Goal: Use online tool/utility: Utilize a website feature to perform a specific function

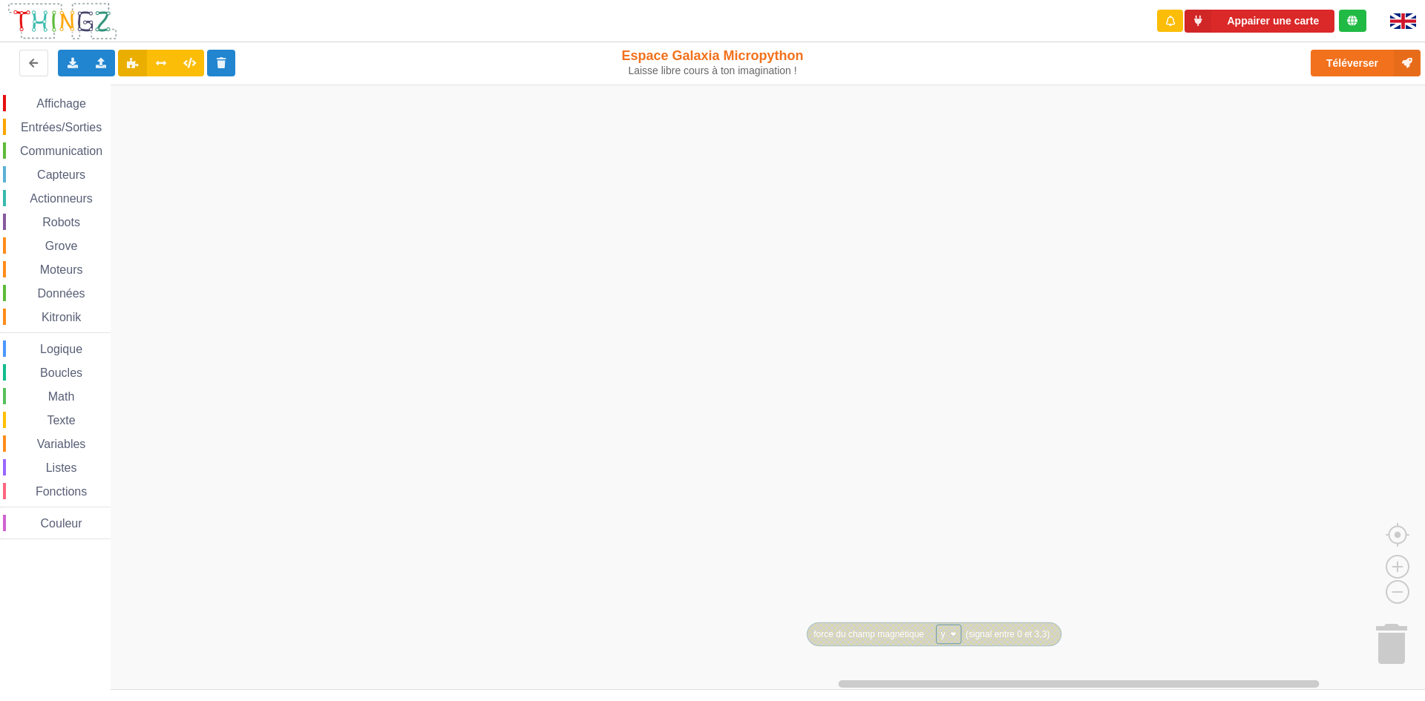
click at [43, 146] on span "Communication" at bounding box center [61, 151] width 87 height 13
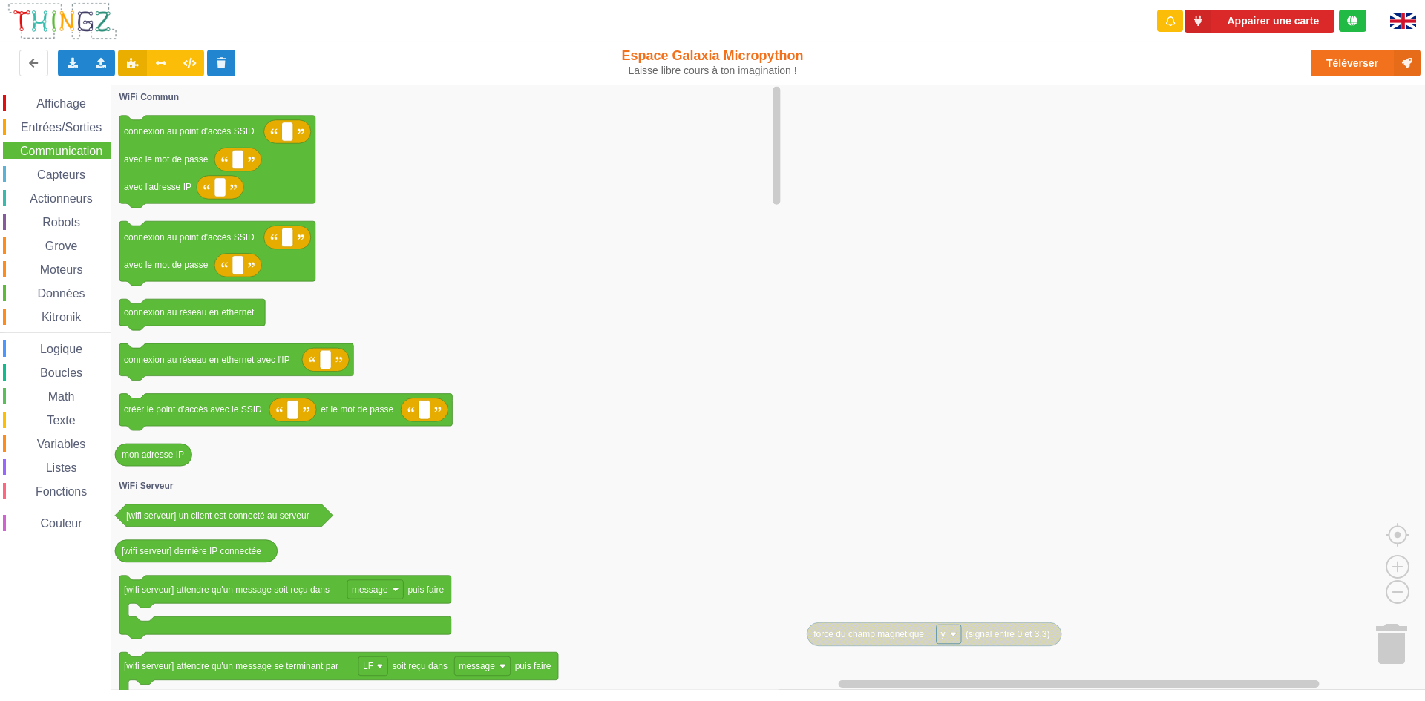
click at [52, 102] on span "Affichage" at bounding box center [60, 103] width 53 height 13
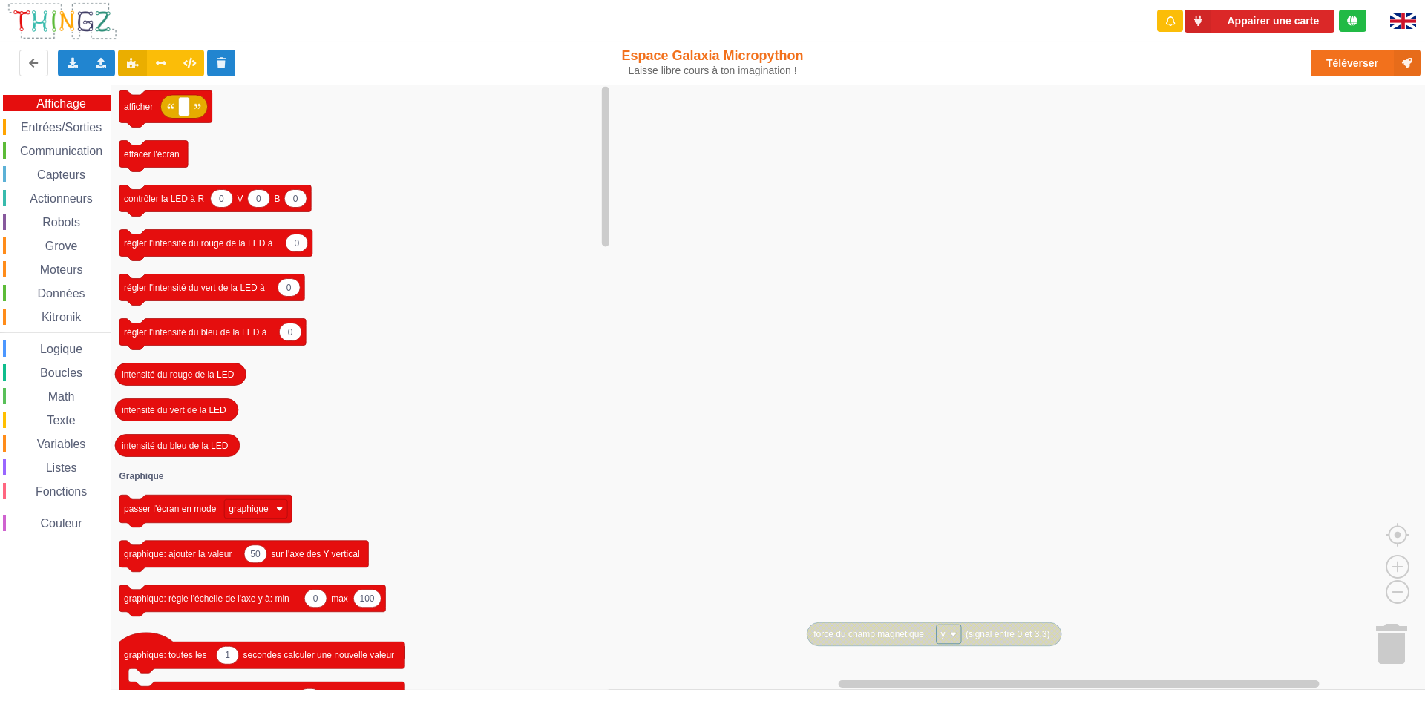
click at [48, 119] on div "Entrées/Sorties" at bounding box center [57, 127] width 108 height 16
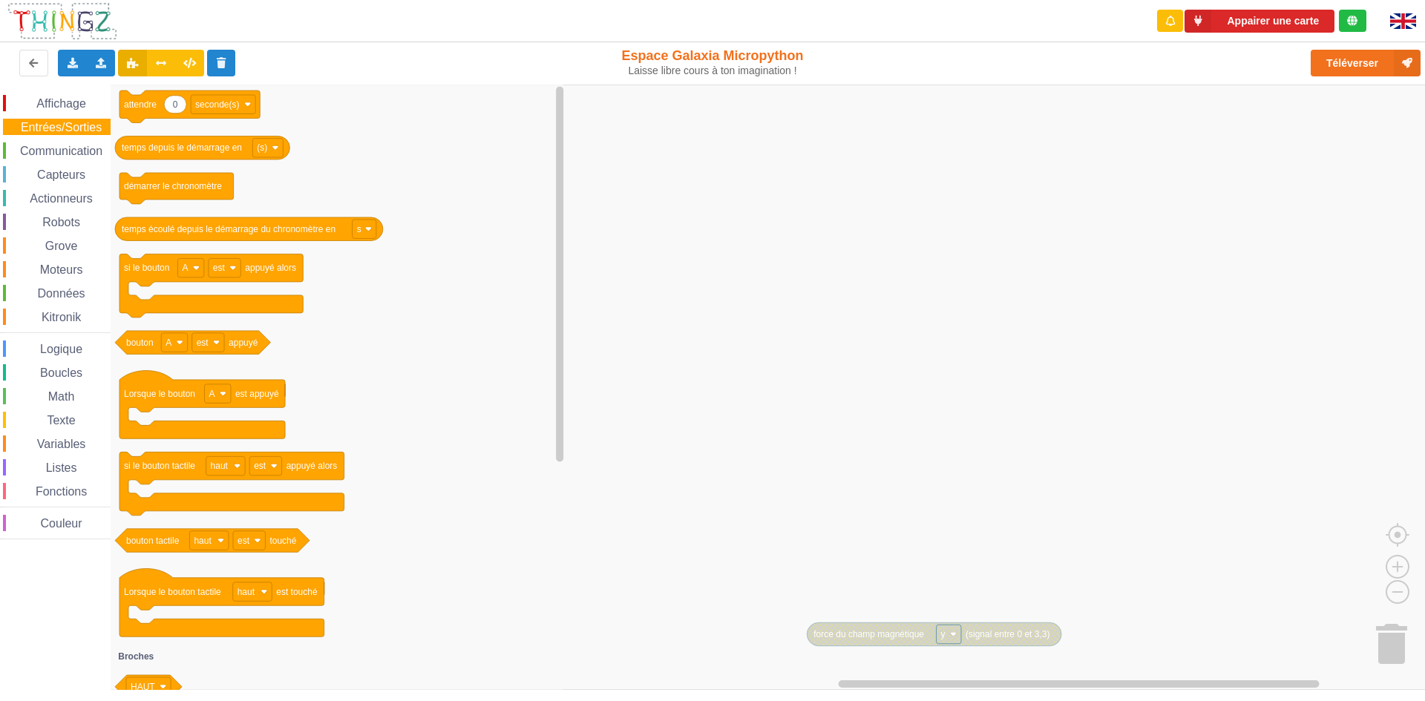
click at [69, 97] on span "Affichage" at bounding box center [60, 103] width 53 height 13
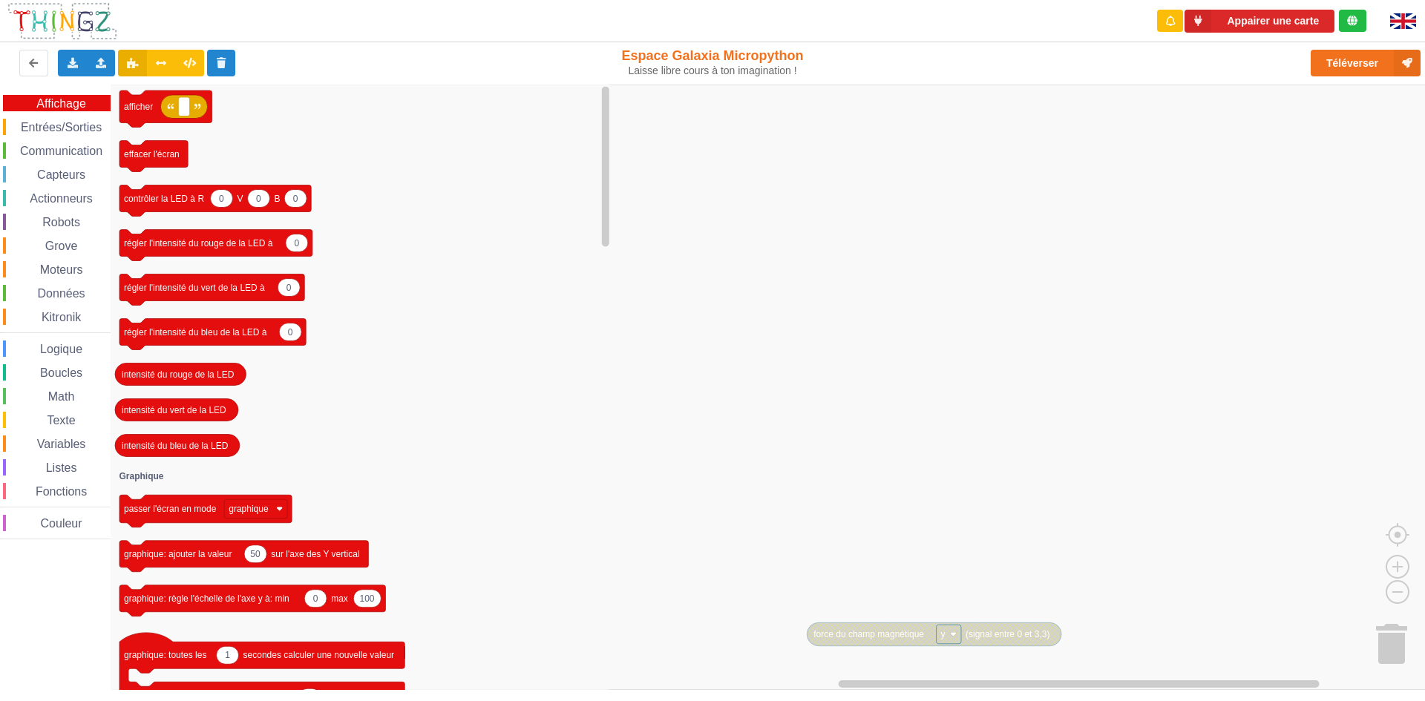
click at [68, 146] on span "Communication" at bounding box center [61, 151] width 87 height 13
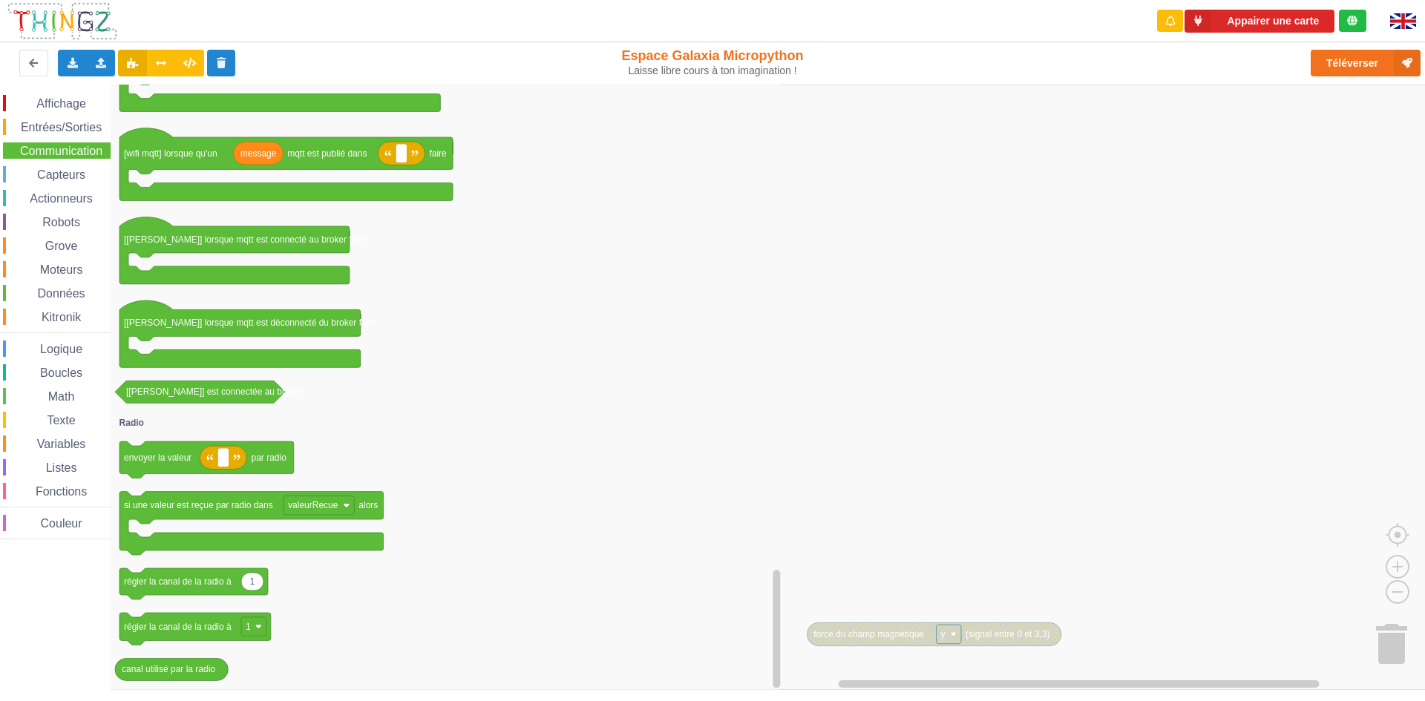
click at [59, 289] on span "Données" at bounding box center [62, 293] width 52 height 13
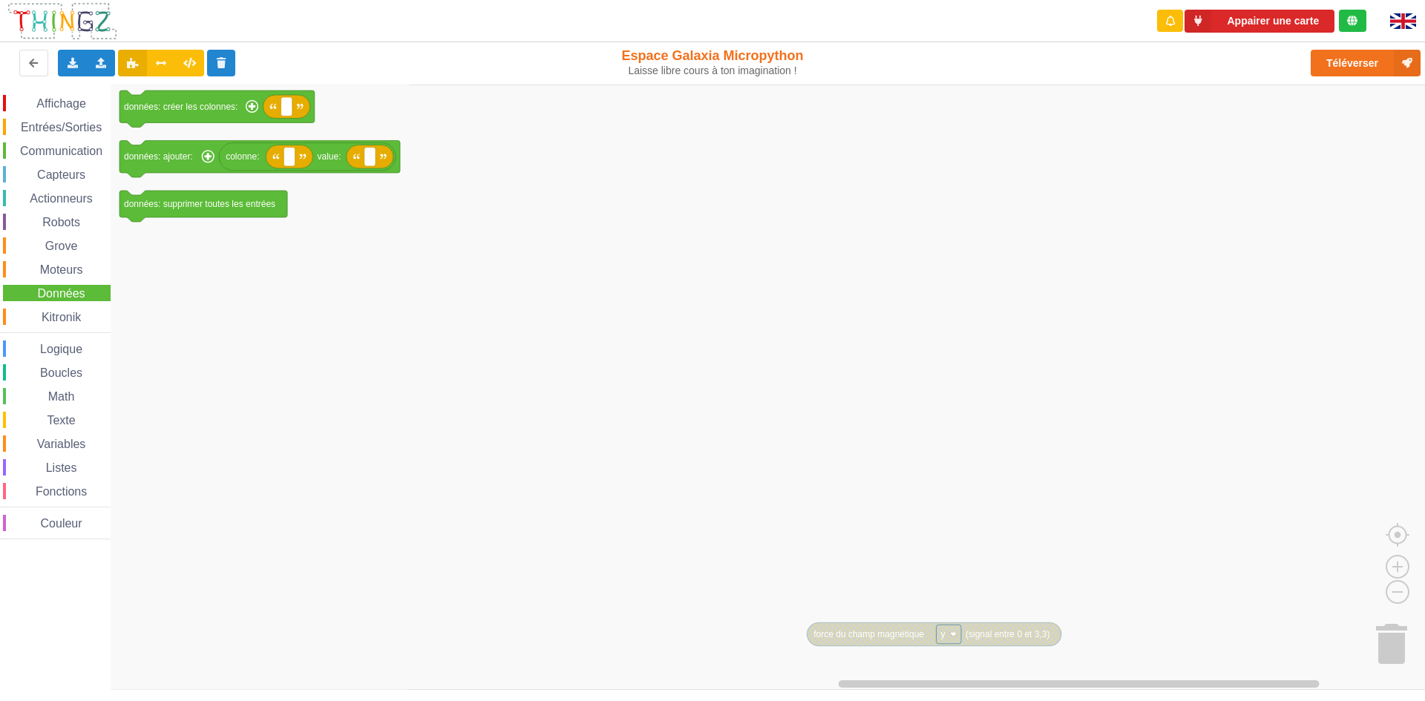
click at [52, 376] on span "Boucles" at bounding box center [61, 373] width 47 height 13
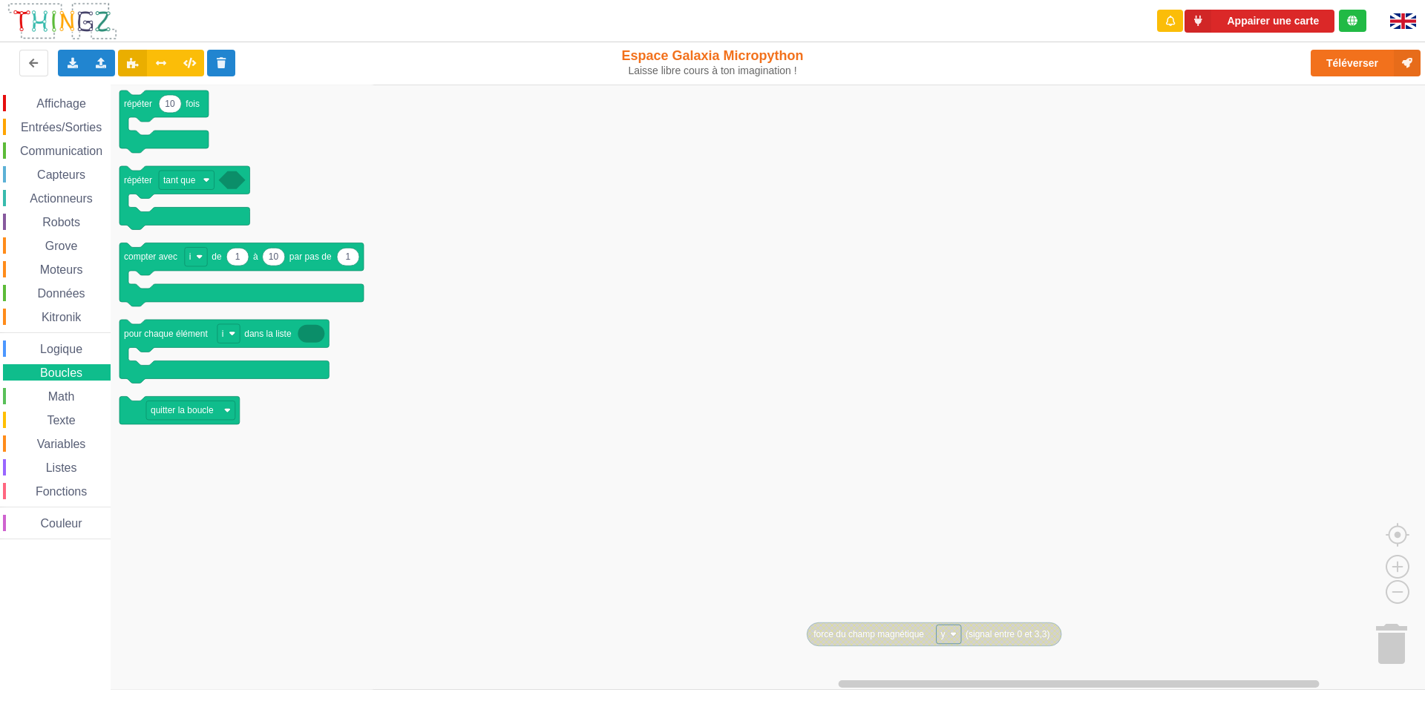
click at [57, 394] on span "Math" at bounding box center [61, 396] width 31 height 13
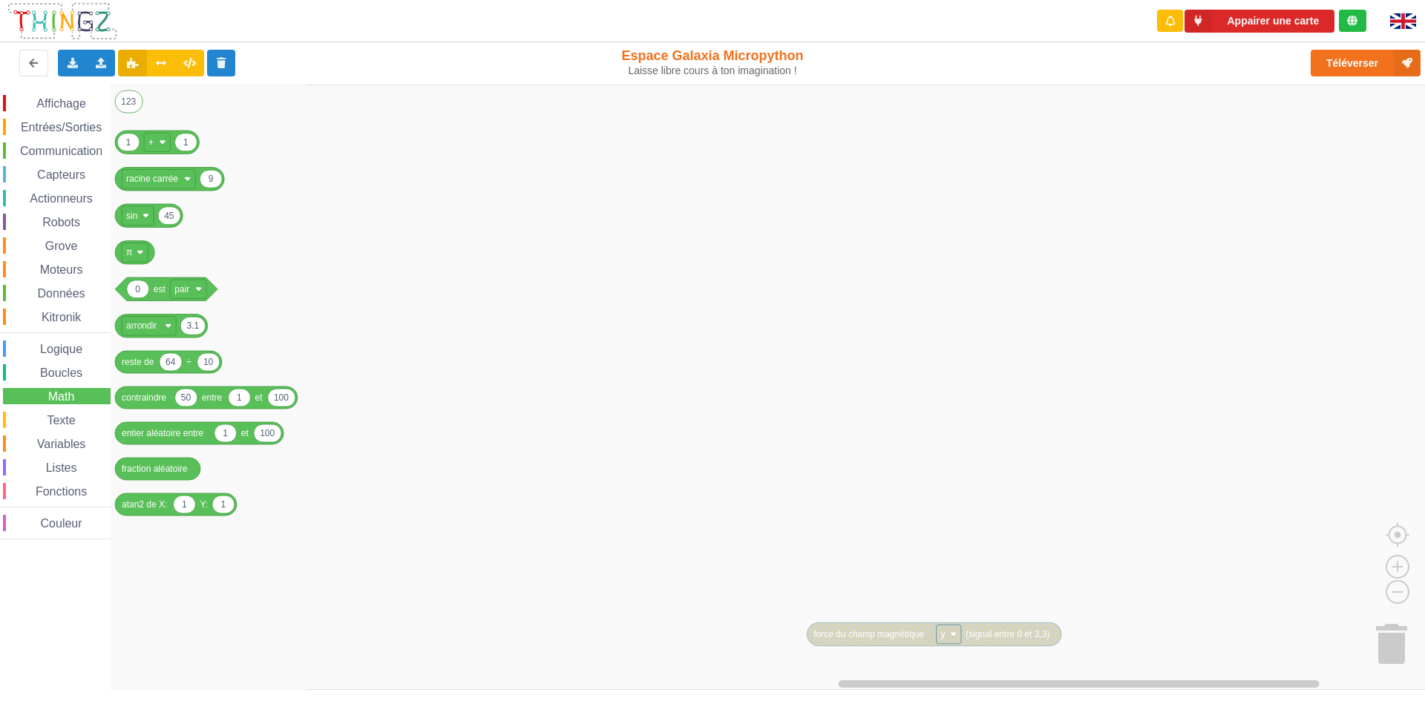
click at [57, 388] on div "Math" at bounding box center [57, 396] width 108 height 16
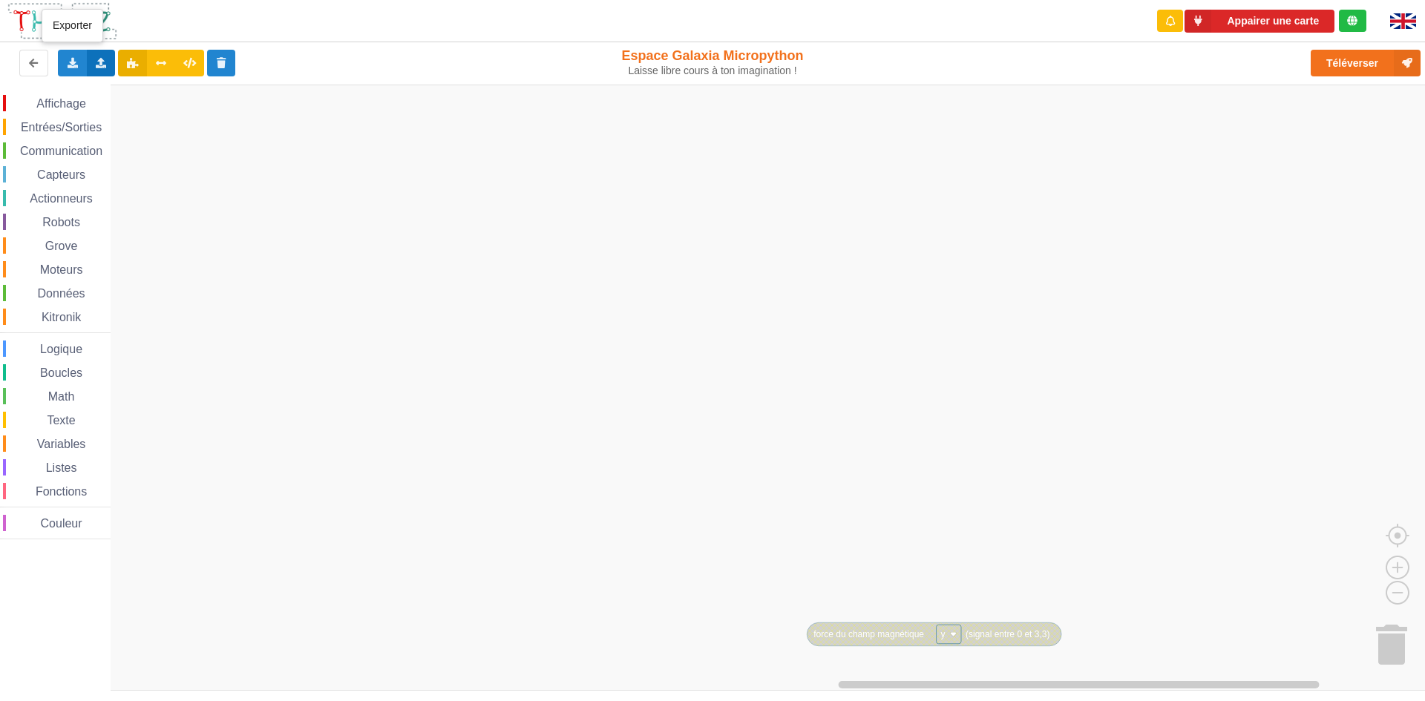
click at [109, 60] on div "Importer un assemblage de blocs Importer du code Python" at bounding box center [101, 63] width 29 height 27
click at [186, 119] on span "Importer du code Python" at bounding box center [185, 117] width 114 height 12
click at [1137, 263] on rect "Espace de travail de Blocky" at bounding box center [717, 388] width 1435 height 606
click at [72, 56] on div "Exporter l'assemblage de blocs Exporter l'assemblage de blocs au format Python" at bounding box center [72, 63] width 29 height 27
click at [165, 119] on span "Exporter l'assemblage de blocs au format Python" at bounding box center [204, 117] width 226 height 12
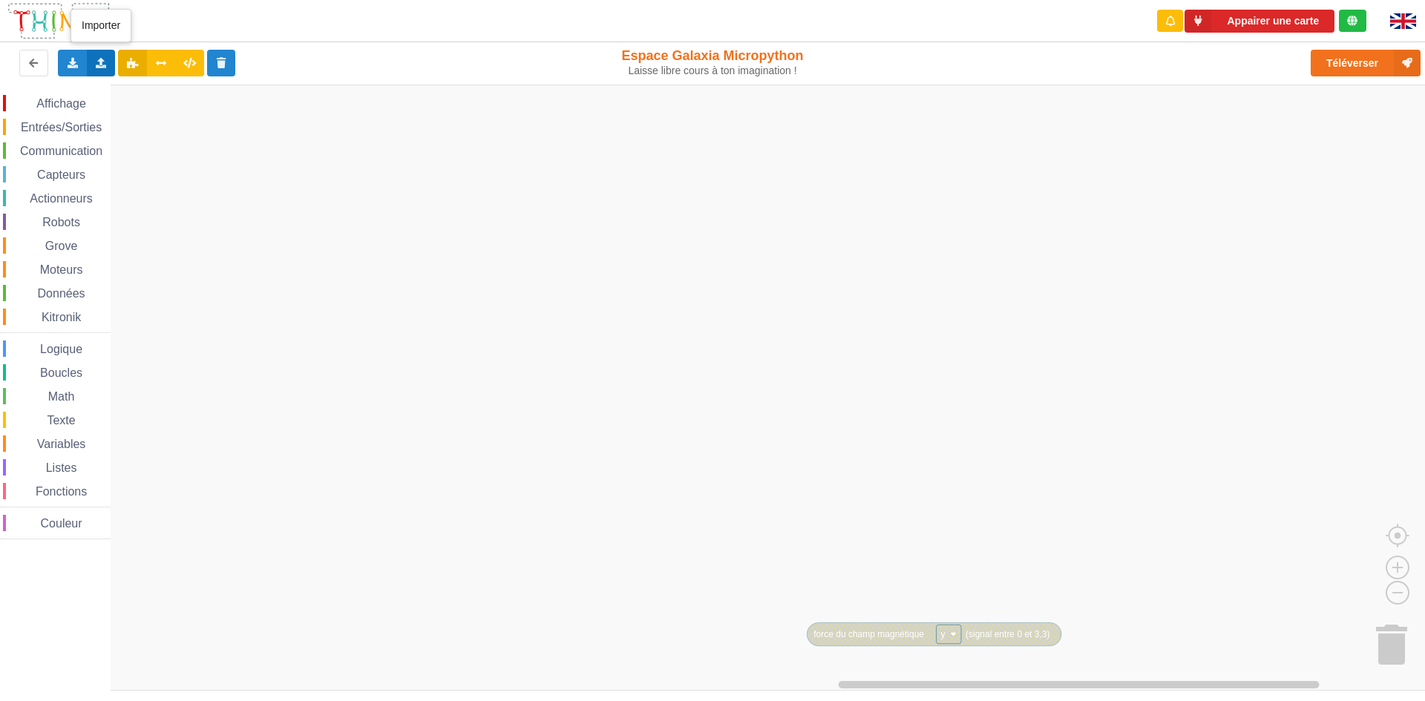
click at [111, 71] on div "Importer un assemblage de blocs Importer du code Python" at bounding box center [101, 63] width 29 height 27
click at [159, 90] on span "Importer un assemblage de blocs" at bounding box center [205, 91] width 154 height 12
click at [77, 66] on icon at bounding box center [72, 62] width 13 height 9
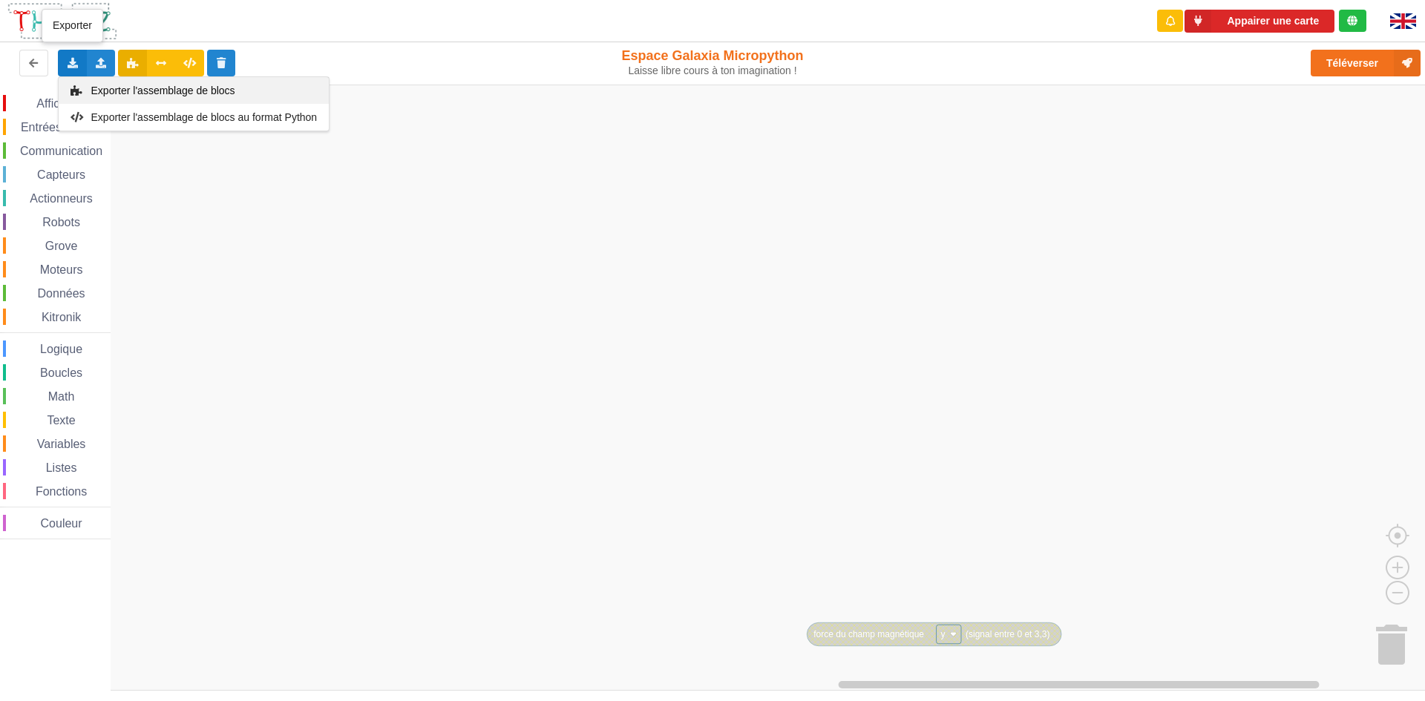
click at [150, 95] on span "Exporter l'assemblage de blocs" at bounding box center [163, 91] width 144 height 12
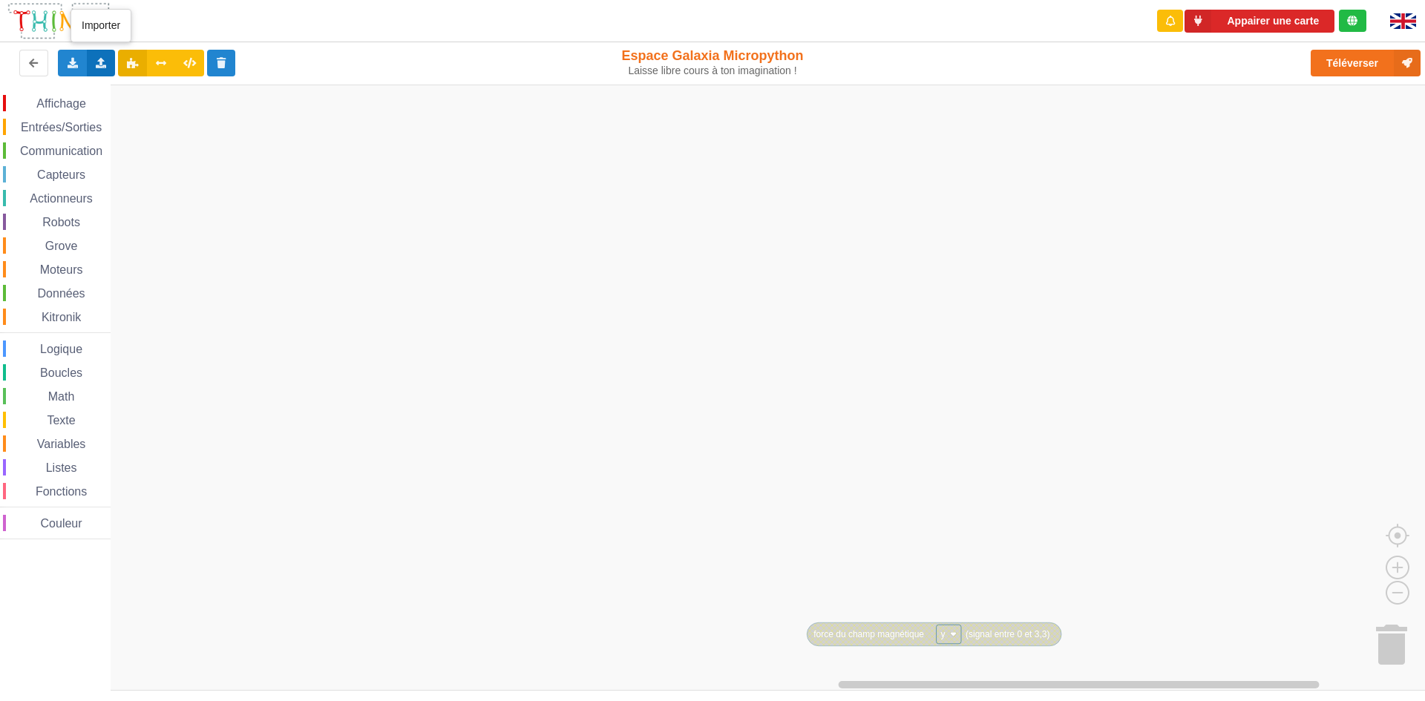
click at [103, 65] on icon at bounding box center [101, 62] width 13 height 9
click at [168, 96] on div "Importer un assemblage de blocs" at bounding box center [195, 90] width 198 height 27
click at [408, 344] on rect "Espace de travail de Blocky" at bounding box center [717, 388] width 1435 height 606
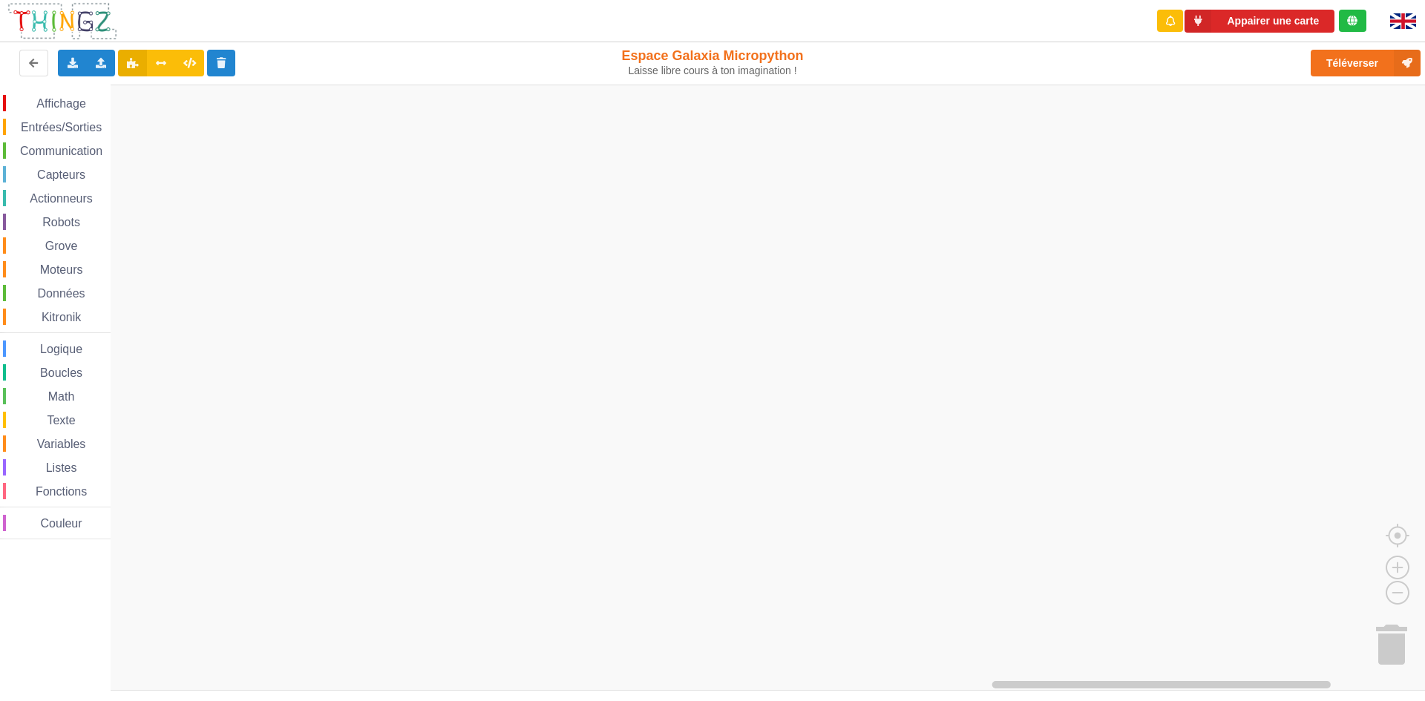
click at [1356, 26] on icon at bounding box center [1352, 21] width 10 height 10
click at [1404, 21] on img at bounding box center [1403, 21] width 26 height 16
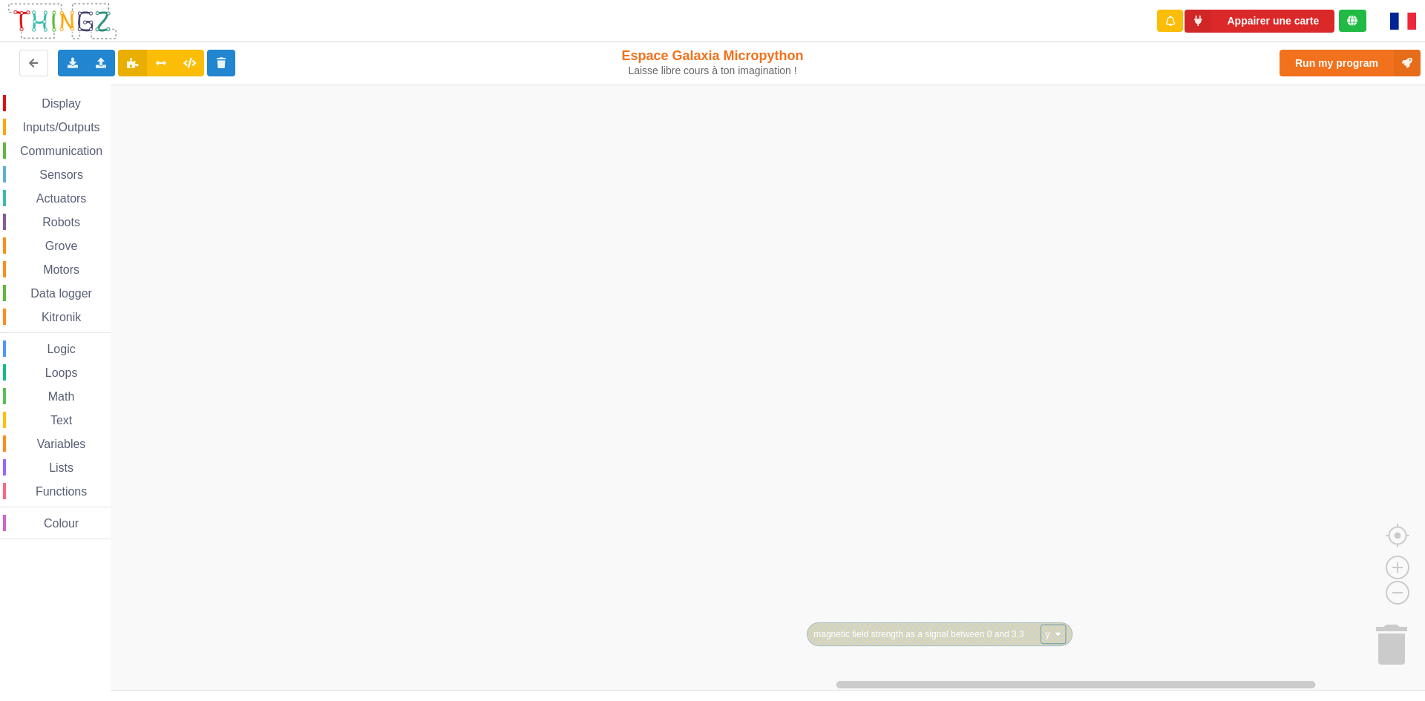
click at [1402, 24] on img at bounding box center [1403, 21] width 26 height 17
click at [1403, 23] on img at bounding box center [1403, 21] width 26 height 16
click at [1354, 64] on button "Run my program" at bounding box center [1349, 63] width 141 height 27
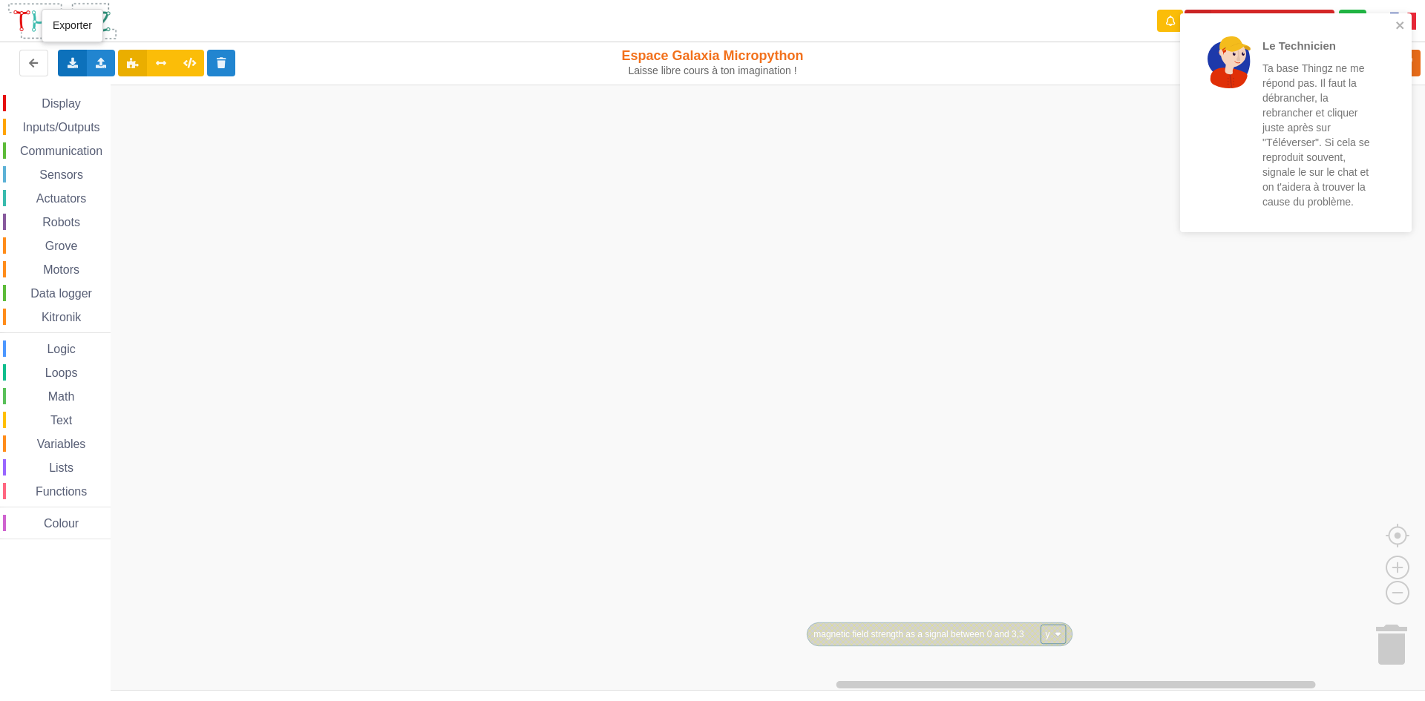
click at [77, 66] on icon at bounding box center [72, 62] width 13 height 9
click at [110, 85] on span "Exporter l'assemblage de blocs" at bounding box center [163, 91] width 144 height 12
click at [95, 61] on icon at bounding box center [101, 62] width 13 height 9
click at [151, 92] on span "Importer un assemblage de blocs" at bounding box center [205, 91] width 154 height 12
click at [105, 58] on icon at bounding box center [101, 62] width 13 height 9
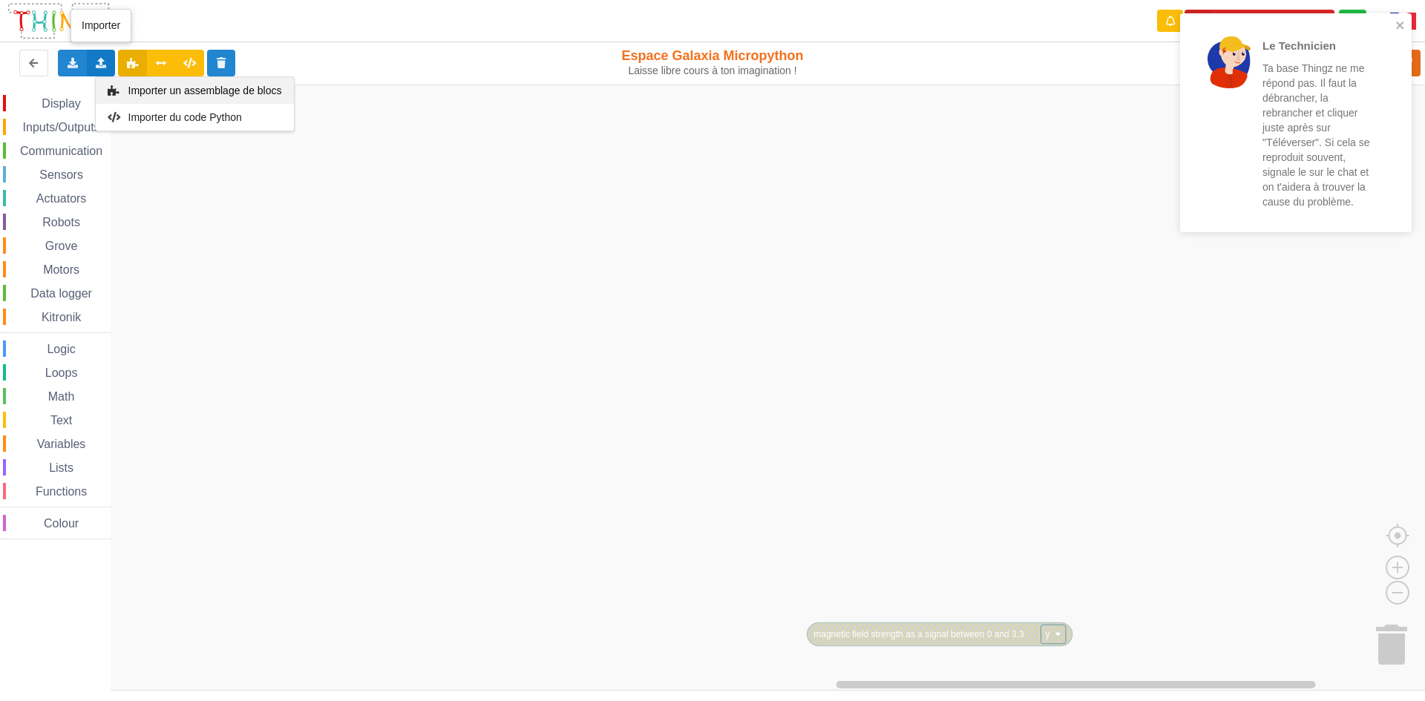
click at [131, 83] on div "Importer un assemblage de blocs" at bounding box center [195, 90] width 198 height 27
click at [96, 65] on icon at bounding box center [101, 62] width 13 height 9
click at [145, 92] on span "Importer un assemblage de blocs" at bounding box center [205, 91] width 154 height 12
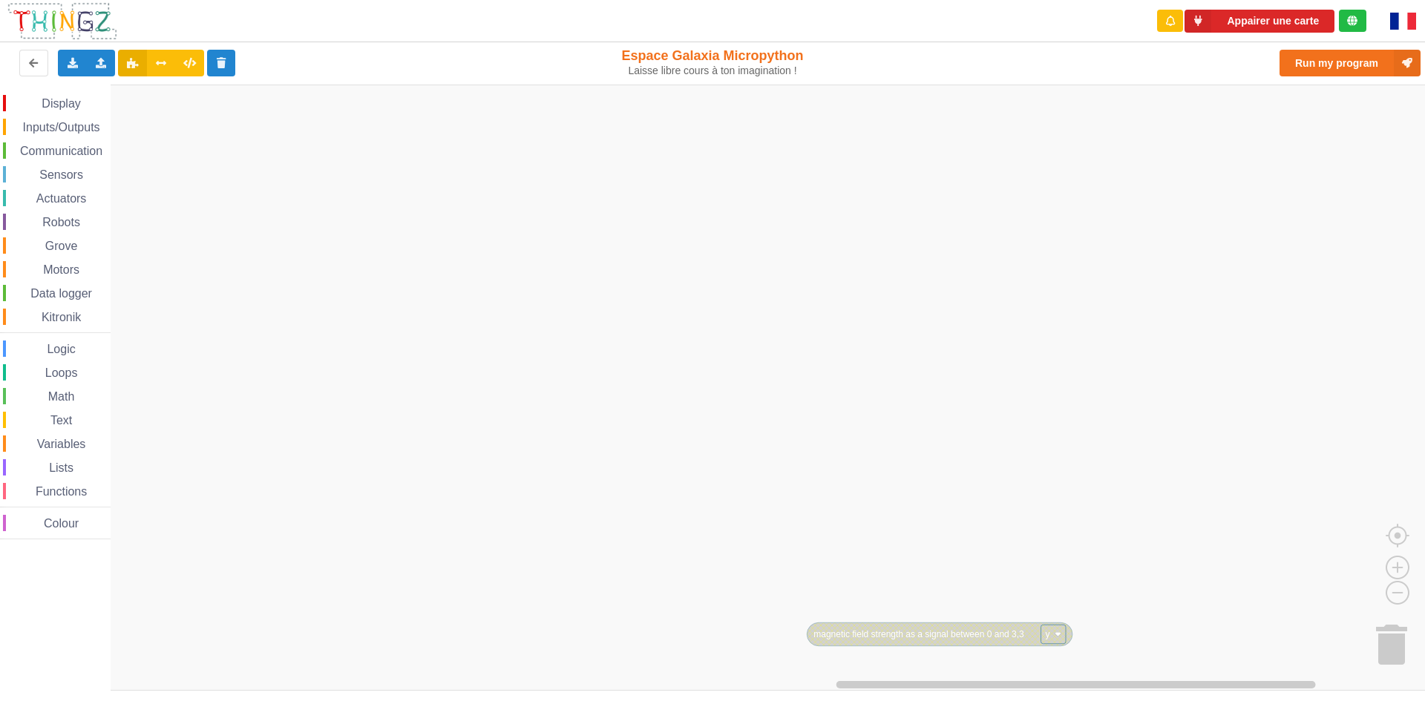
click at [1193, 365] on rect "Blockly Workspace" at bounding box center [717, 388] width 1435 height 606
